Goal: Check status: Check status

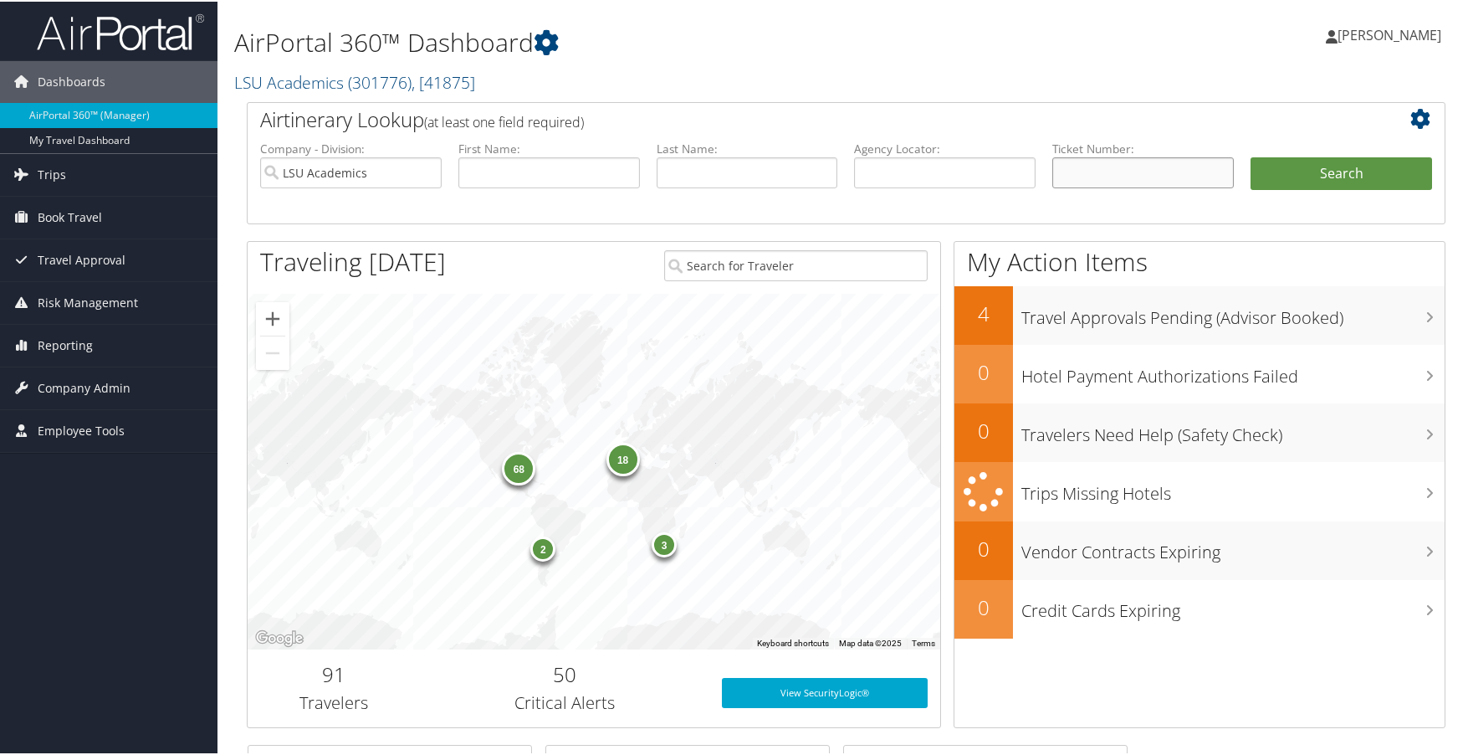
click at [1126, 169] on input "text" at bounding box center [1143, 171] width 182 height 31
paste input "0067307777172"
type input "0067307777172"
click at [1315, 170] on button "Search" at bounding box center [1342, 172] width 182 height 33
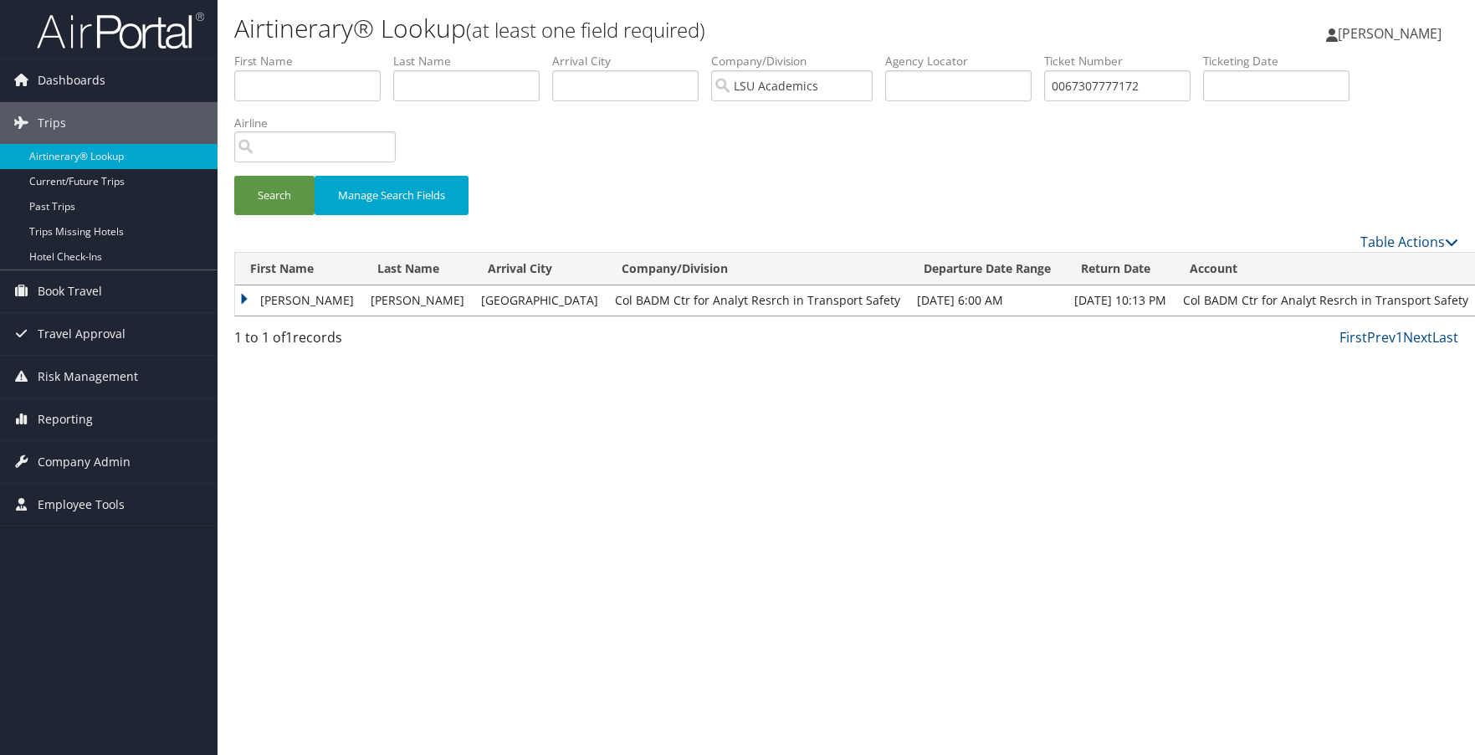
click at [292, 292] on td "MICHAEL THOMAS" at bounding box center [298, 300] width 127 height 30
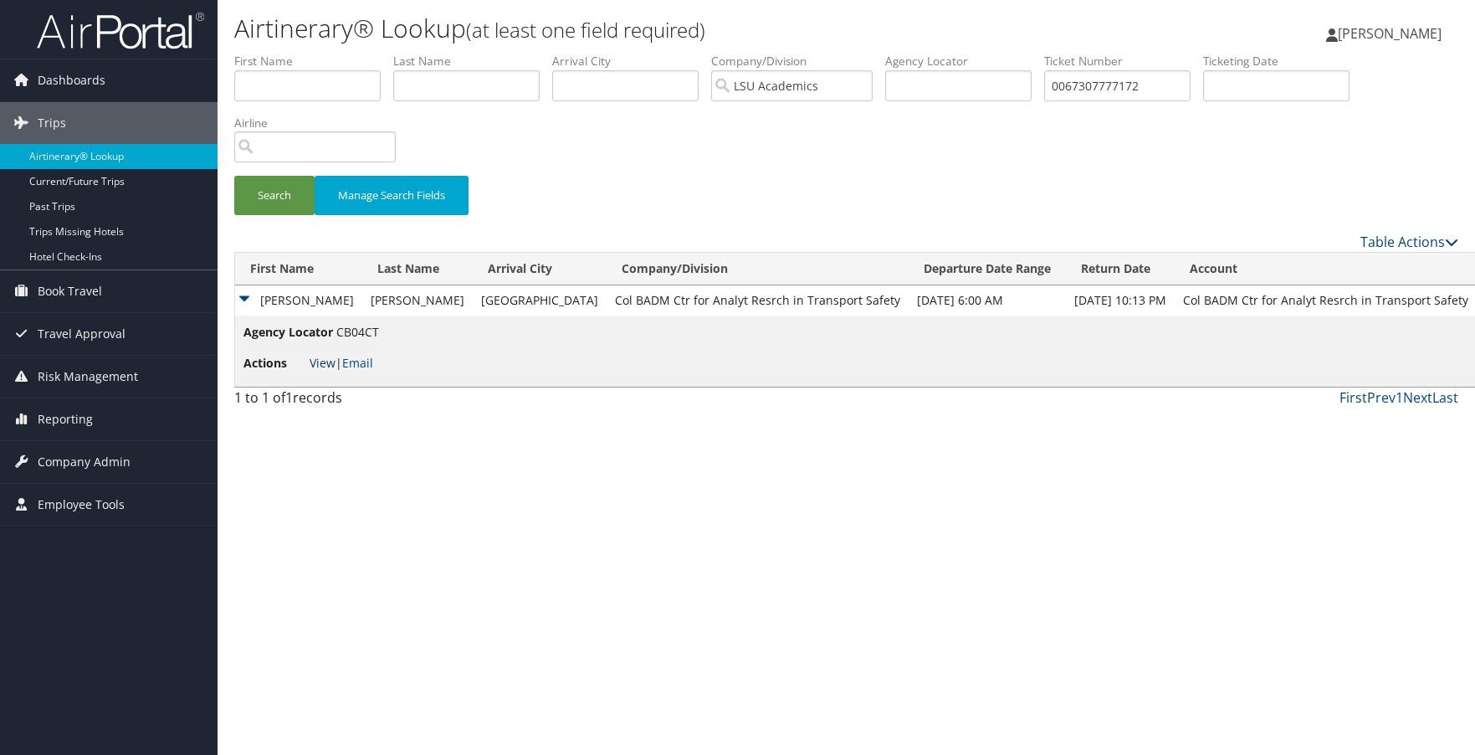
click at [330, 361] on link "View" at bounding box center [323, 363] width 26 height 16
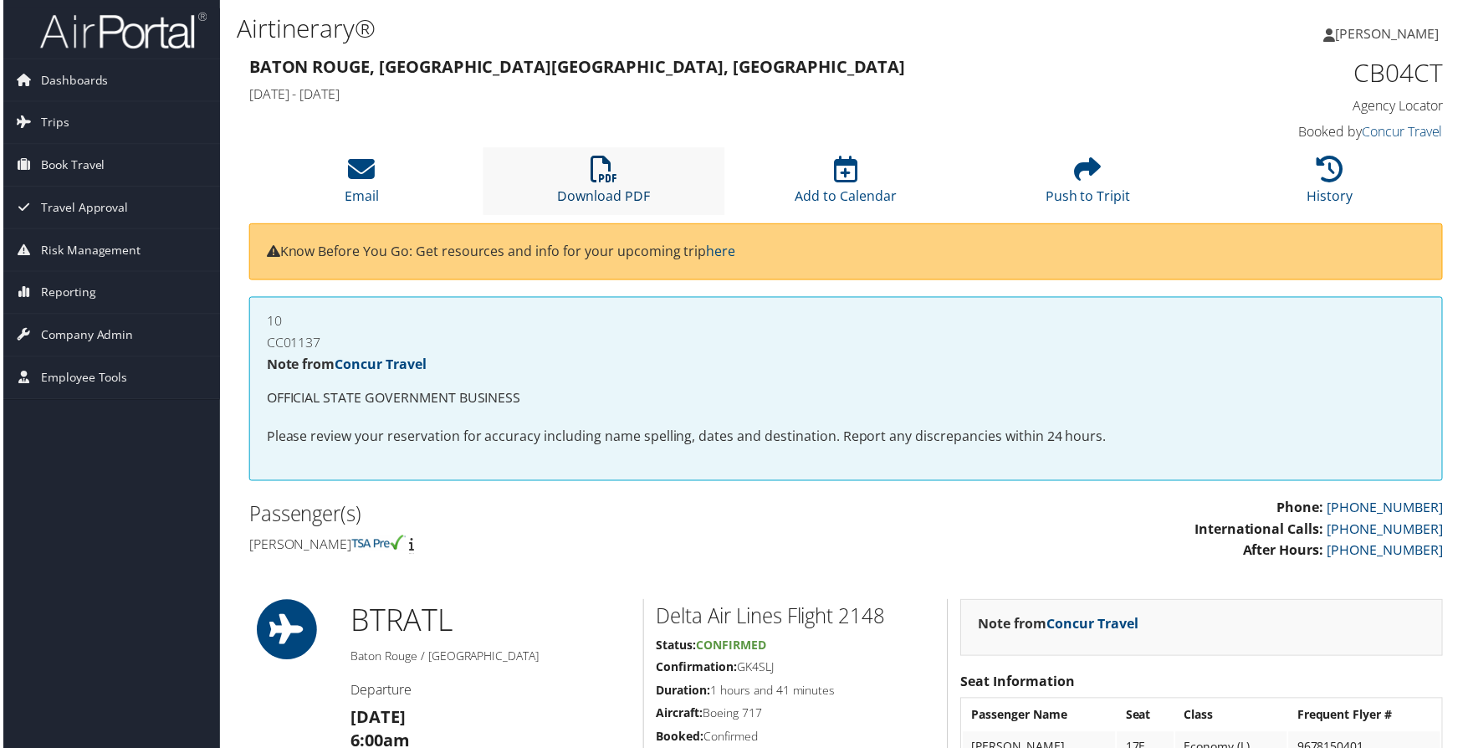
drag, startPoint x: 600, startPoint y: 177, endPoint x: 613, endPoint y: 179, distance: 13.5
click at [601, 177] on icon at bounding box center [603, 169] width 27 height 27
